Goal: Complete application form

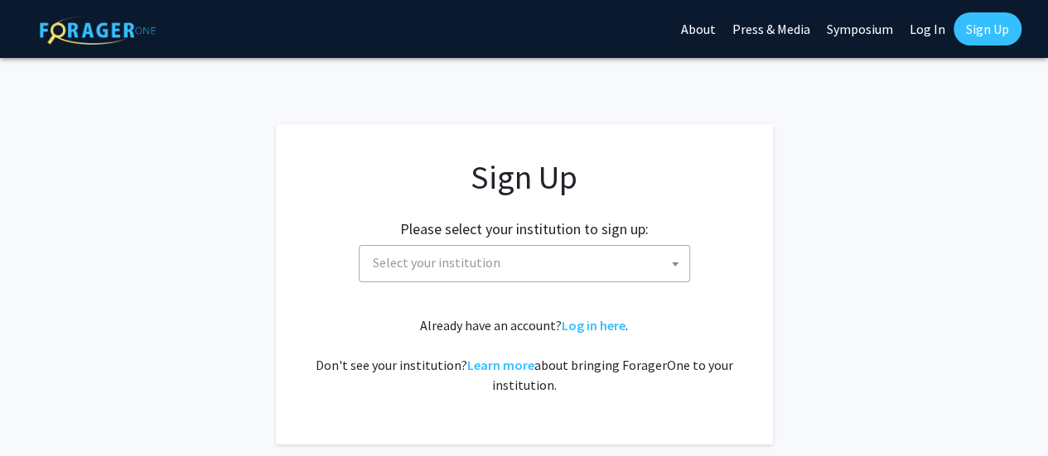
click at [567, 257] on span "Select your institution" at bounding box center [527, 263] width 323 height 34
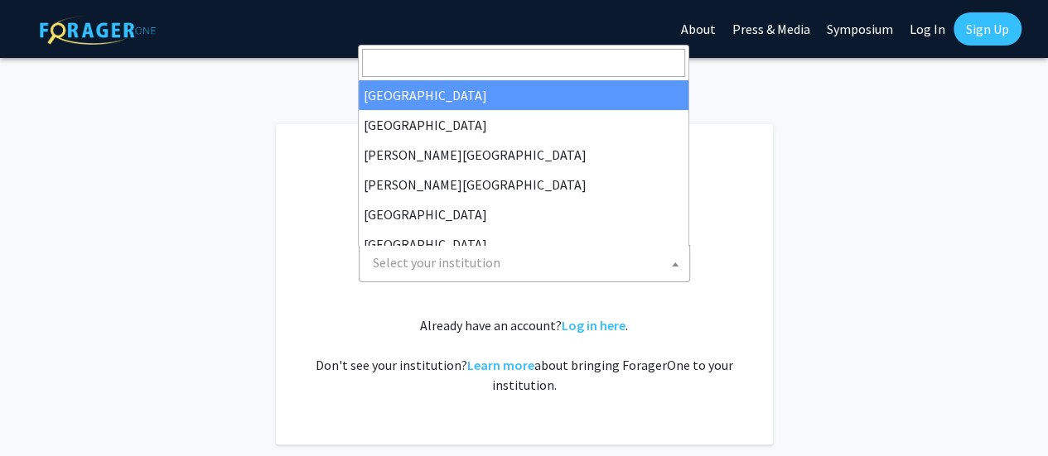
click at [484, 60] on input "Search" at bounding box center [523, 63] width 323 height 28
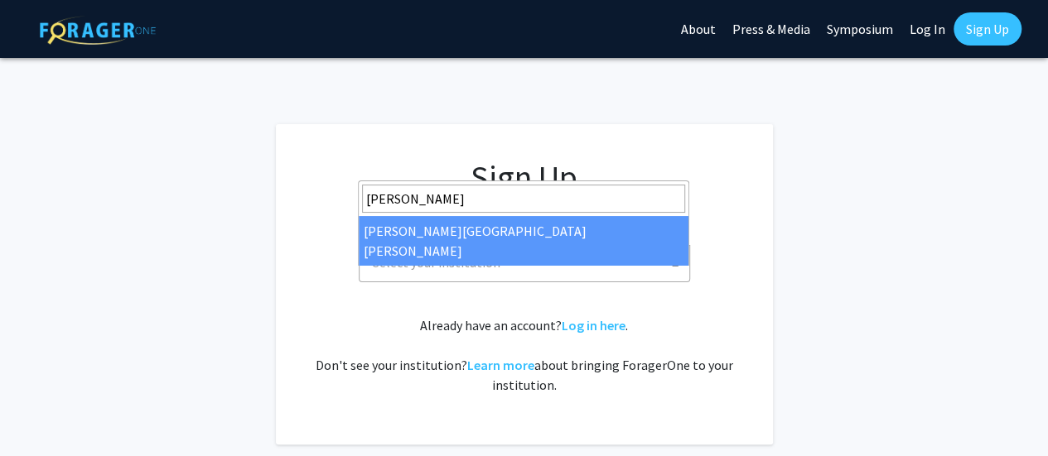
type input "john"
select select "1"
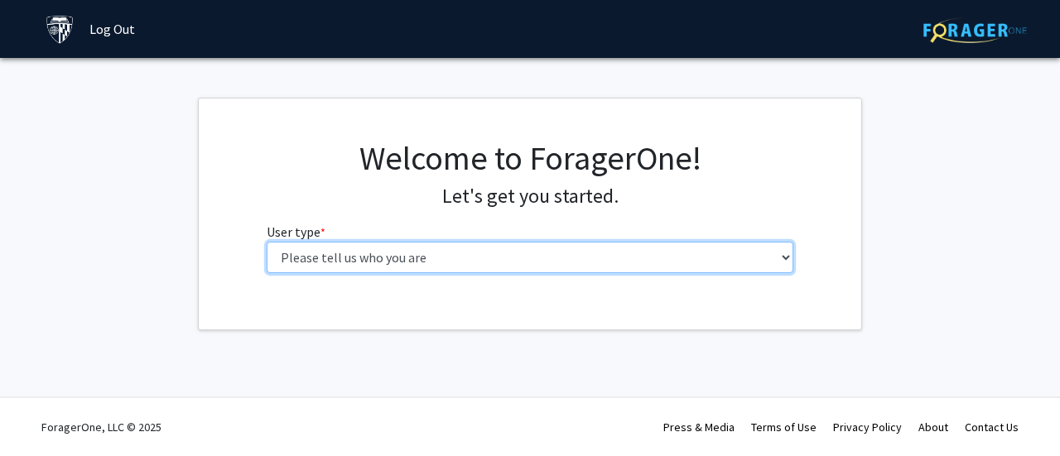
click at [669, 256] on select "Please tell us who you are Undergraduate Student Master's Student Doctoral Cand…" at bounding box center [531, 257] width 528 height 31
select select "2: masters"
click at [267, 242] on select "Please tell us who you are Undergraduate Student Master's Student Doctoral Cand…" at bounding box center [531, 257] width 528 height 31
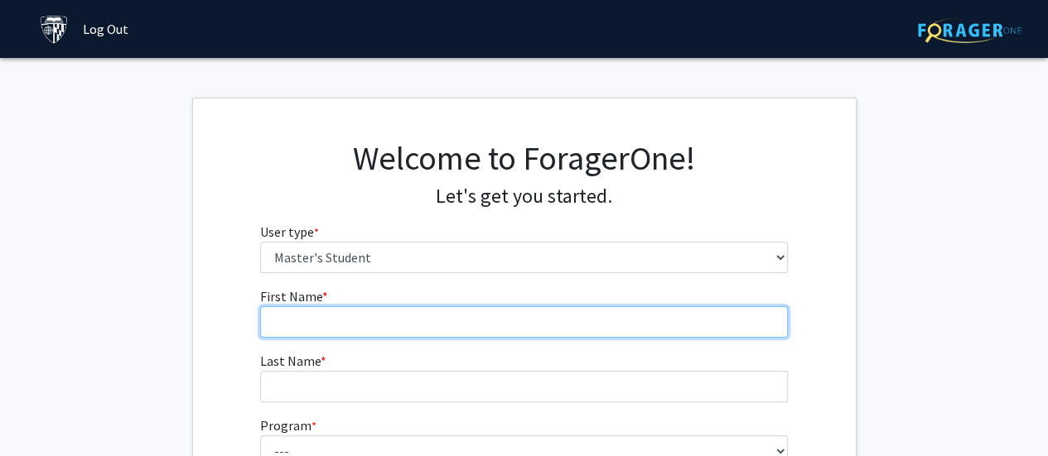
click at [409, 315] on input "First Name * required" at bounding box center [524, 321] width 528 height 31
type input "WEISHUN"
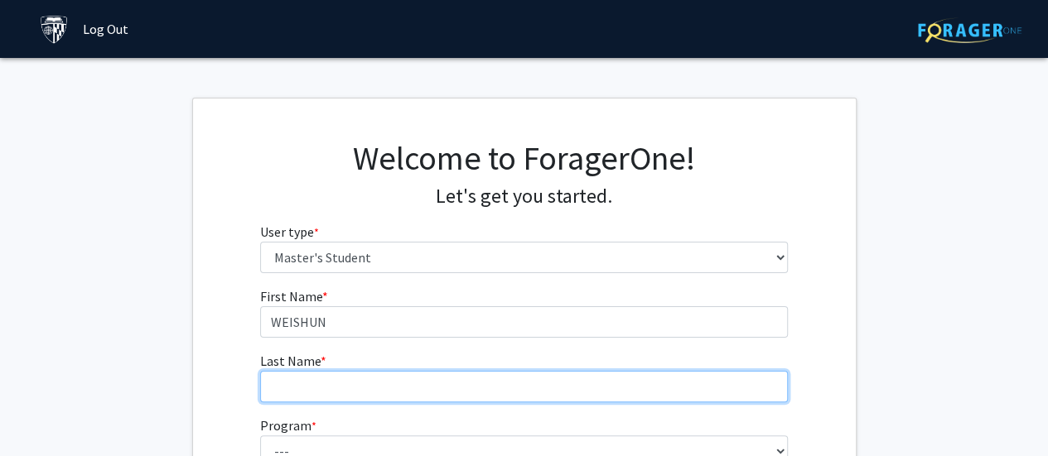
click at [315, 387] on input "Last Name * required" at bounding box center [524, 386] width 528 height 31
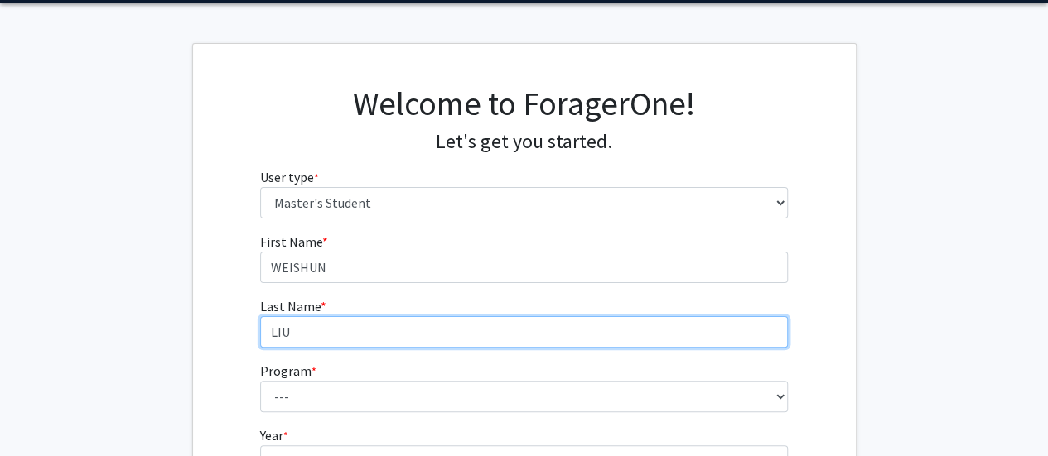
scroll to position [166, 0]
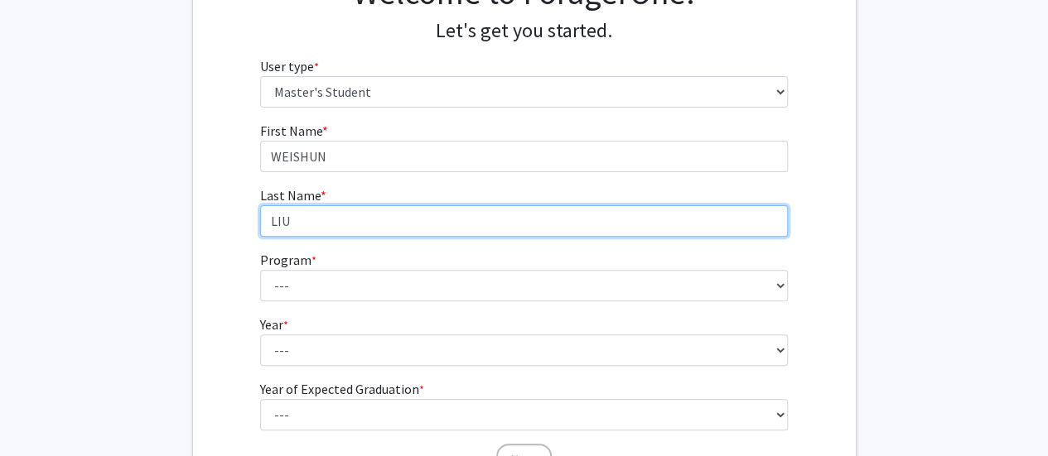
type input "LIU"
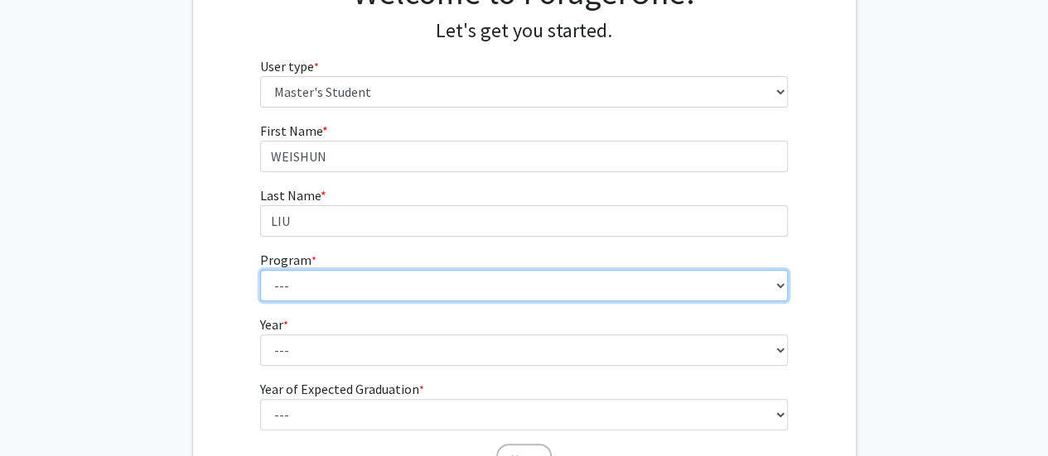
click at [311, 286] on select "--- Anatomy Education Applied and Computational Mathematics Applied Biomedical …" at bounding box center [524, 285] width 528 height 31
select select "93: 79"
click at [260, 270] on select "--- Anatomy Education Applied and Computational Mathematics Applied Biomedical …" at bounding box center [524, 285] width 528 height 31
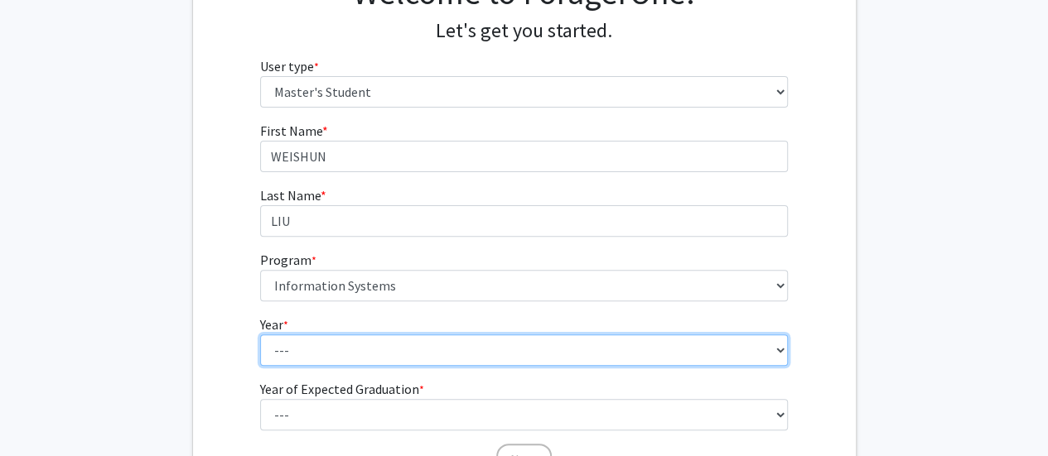
click at [338, 340] on select "--- First Year Second Year" at bounding box center [524, 350] width 528 height 31
select select "1: first_year"
click at [260, 335] on select "--- First Year Second Year" at bounding box center [524, 350] width 528 height 31
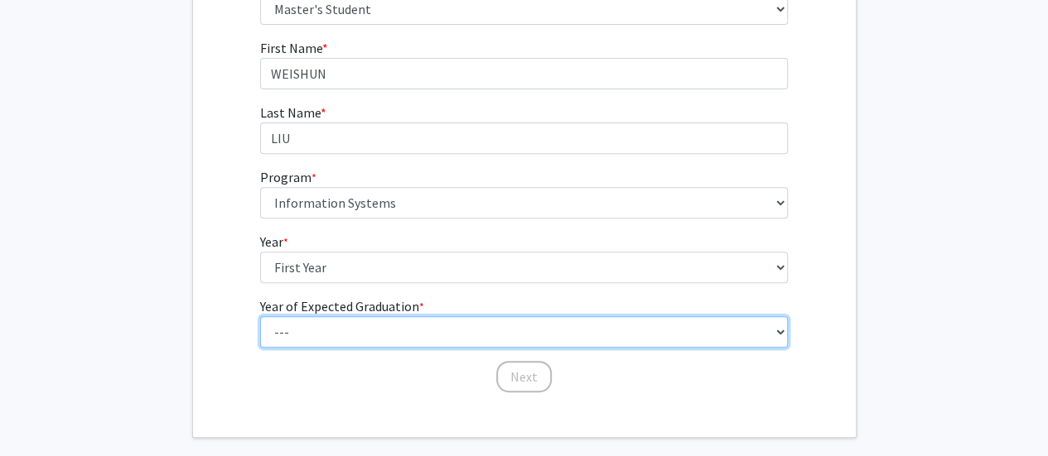
click at [378, 321] on select "--- 2025 2026 2027 2028 2029 2030 2031 2032 2033 2034" at bounding box center [524, 331] width 528 height 31
select select "2: 2026"
click at [260, 316] on select "--- 2025 2026 2027 2028 2029 2030 2031 2032 2033 2034" at bounding box center [524, 331] width 528 height 31
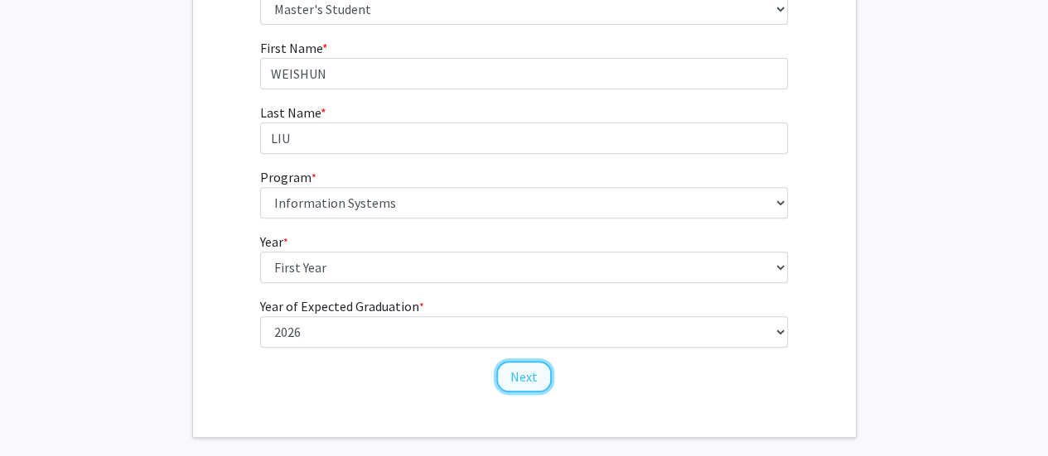
click at [504, 377] on button "Next" at bounding box center [523, 376] width 55 height 31
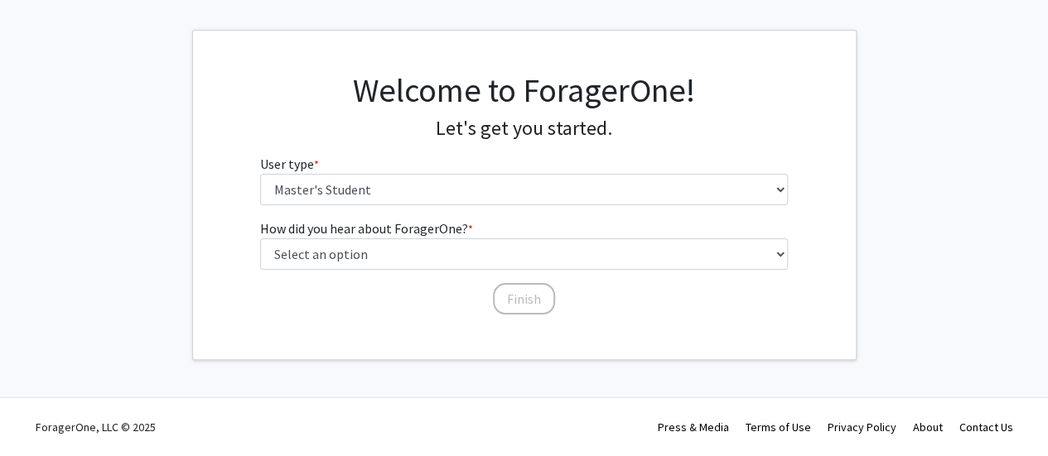
scroll to position [66, 0]
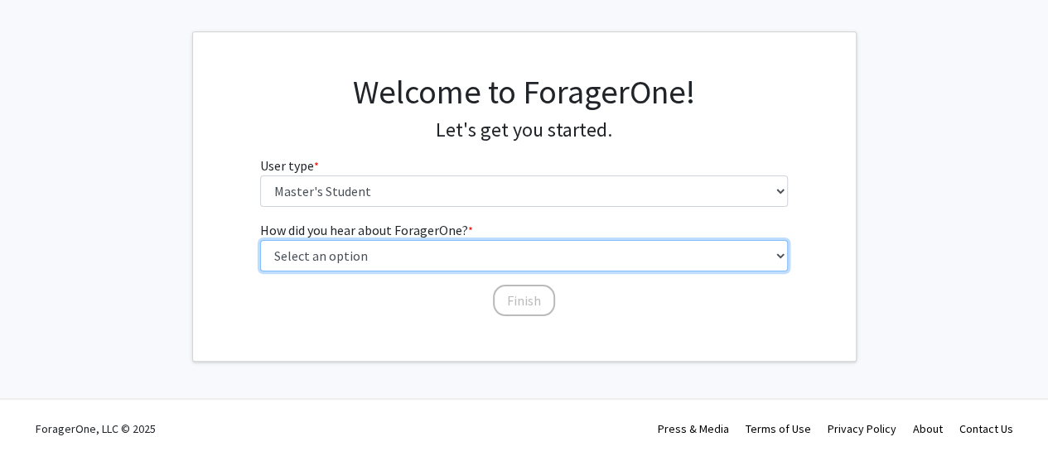
click at [414, 253] on select "Select an option Peer/student recommendation Faculty/staff recommendation Unive…" at bounding box center [524, 255] width 528 height 31
select select "1: peer_recommendation"
click at [260, 240] on select "Select an option Peer/student recommendation Faculty/staff recommendation Unive…" at bounding box center [524, 255] width 528 height 31
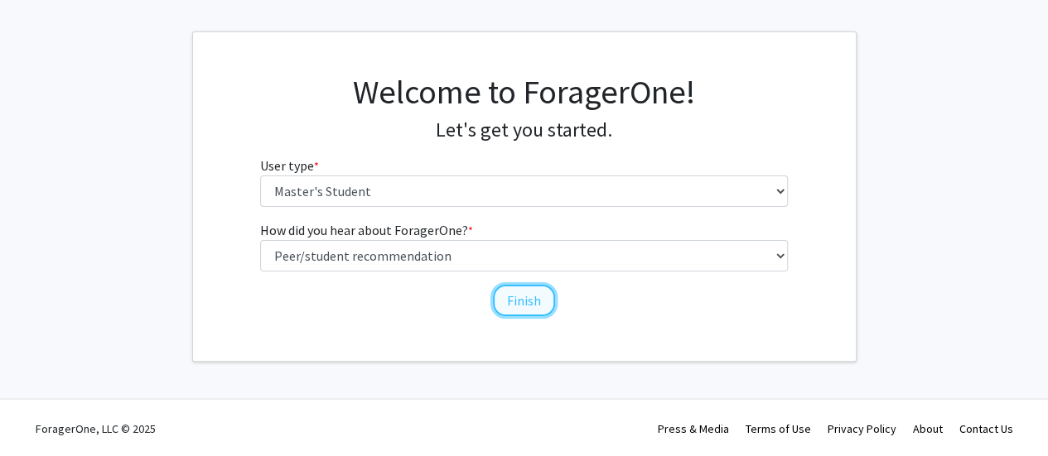
click at [512, 292] on button "Finish" at bounding box center [524, 300] width 62 height 31
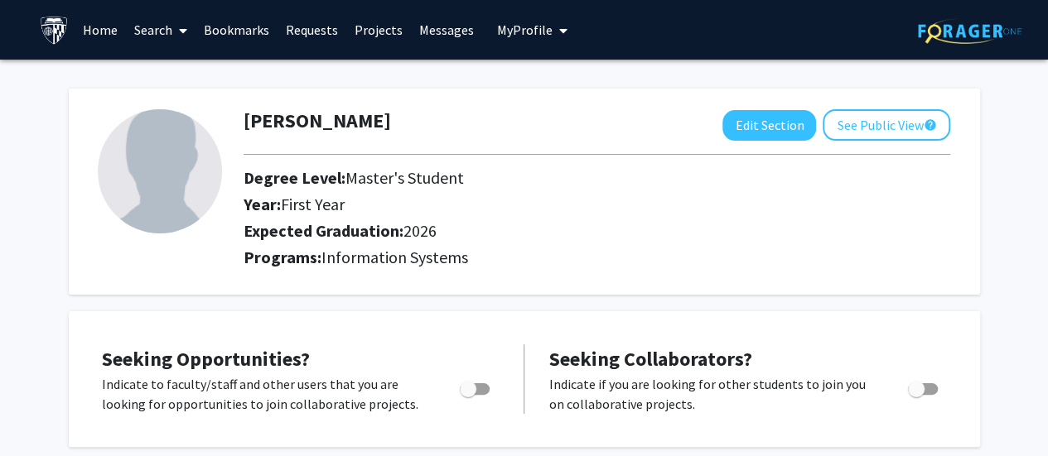
click at [150, 35] on link "Search" at bounding box center [161, 30] width 70 height 58
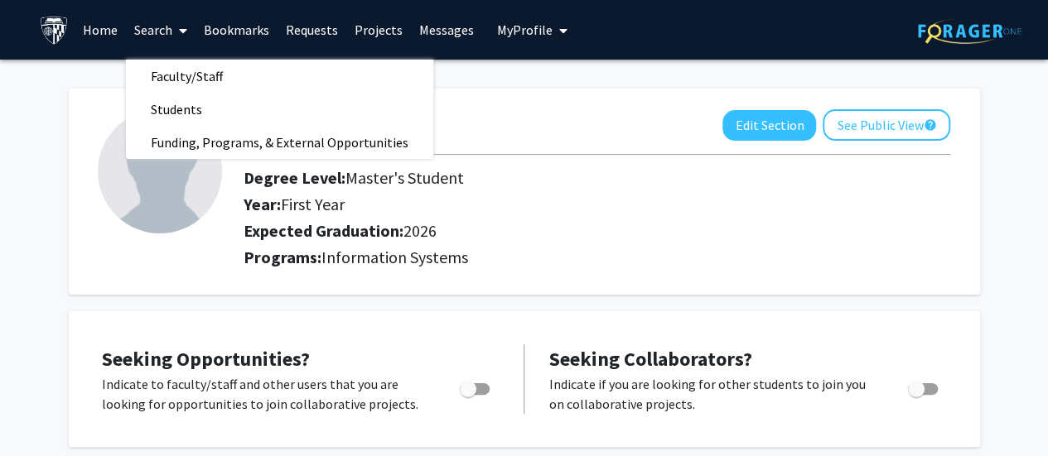
click at [102, 34] on link "Home" at bounding box center [100, 30] width 51 height 58
